Goal: Navigation & Orientation: Find specific page/section

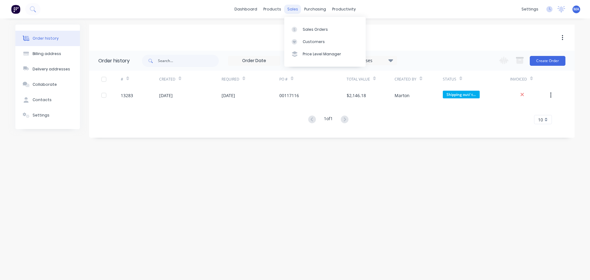
click at [291, 10] on div "sales" at bounding box center [292, 9] width 17 height 9
click at [257, 9] on link "dashboard" at bounding box center [245, 9] width 29 height 9
